Goal: Information Seeking & Learning: Learn about a topic

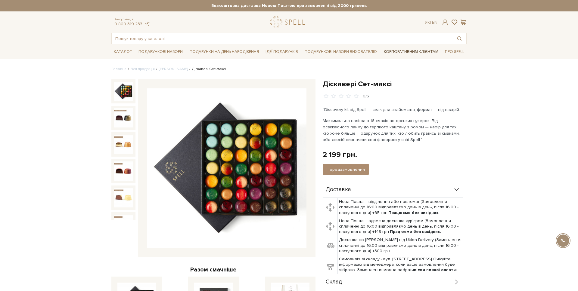
click at [400, 54] on link "Корпоративним клієнтам" at bounding box center [410, 52] width 59 height 10
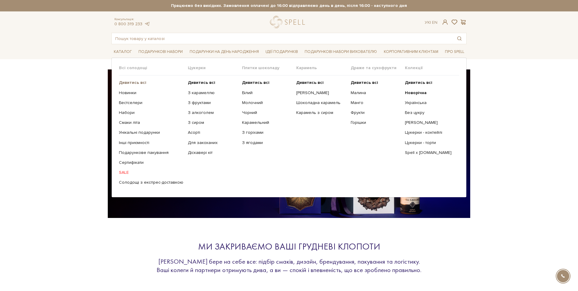
click at [138, 82] on b "Дивитись всі" at bounding box center [132, 82] width 27 height 5
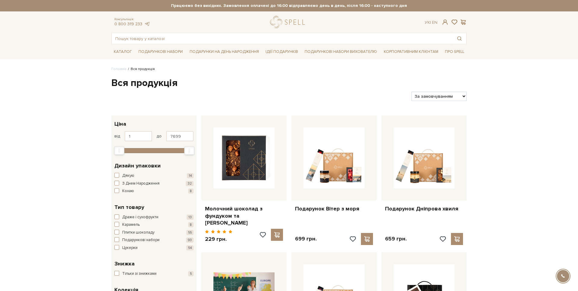
click at [240, 142] on img at bounding box center [243, 158] width 61 height 61
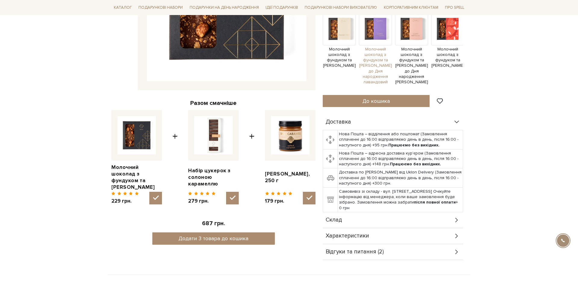
scroll to position [167, 0]
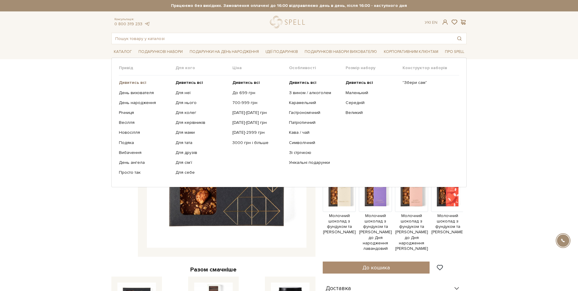
click at [134, 82] on b "Дивитись всі" at bounding box center [132, 82] width 27 height 5
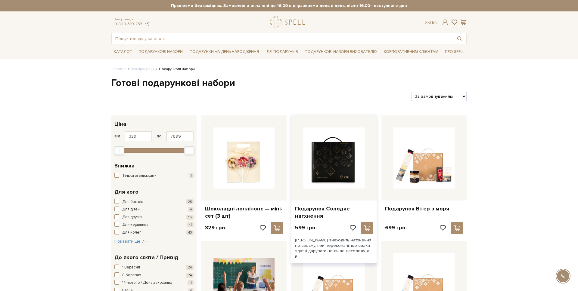
click at [334, 170] on img at bounding box center [333, 158] width 61 height 61
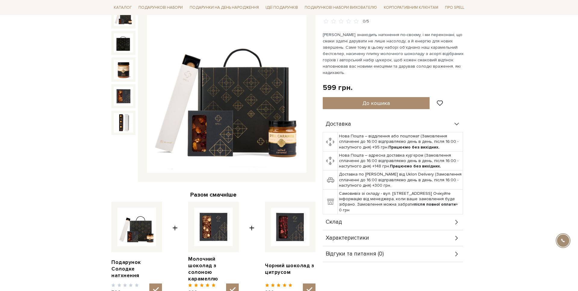
scroll to position [76, 0]
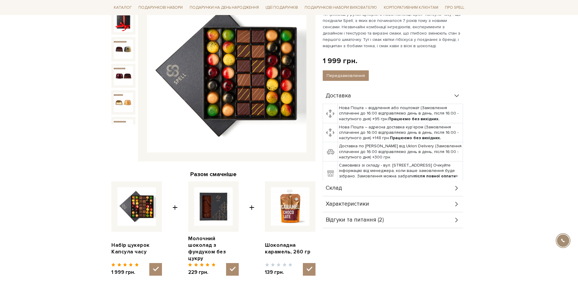
scroll to position [111, 0]
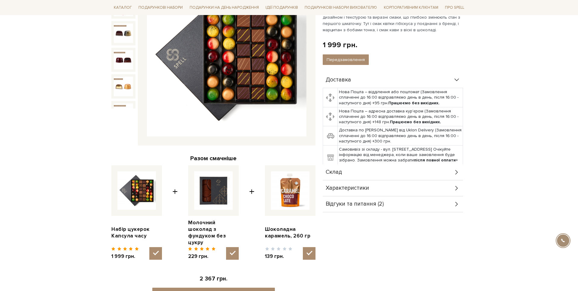
click at [347, 174] on div "Склад" at bounding box center [393, 173] width 140 height 16
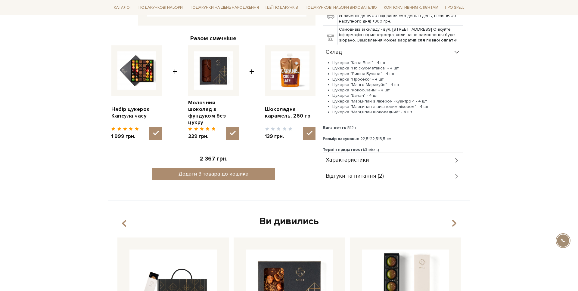
click at [363, 156] on div "Характеристики" at bounding box center [393, 161] width 140 height 16
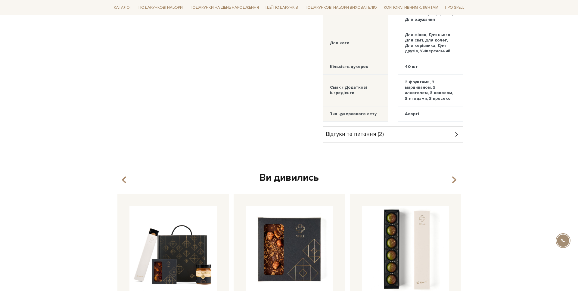
click at [352, 137] on span "Відгуки та питання (2)" at bounding box center [355, 134] width 58 height 5
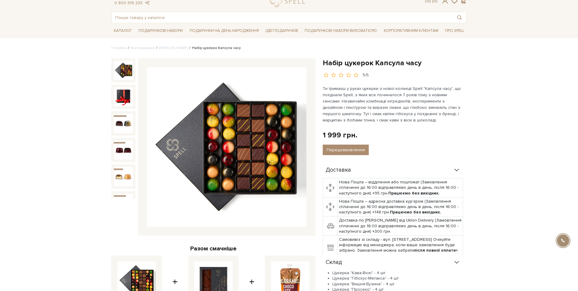
scroll to position [0, 0]
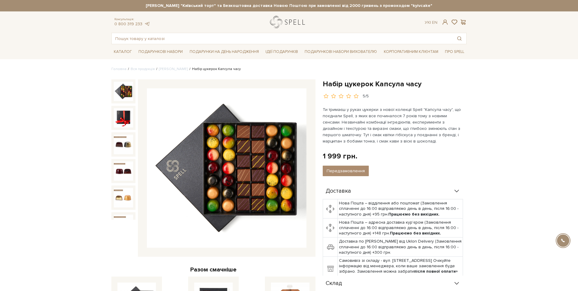
click at [291, 19] on link "logo" at bounding box center [289, 22] width 38 height 12
